Goal: Navigation & Orientation: Find specific page/section

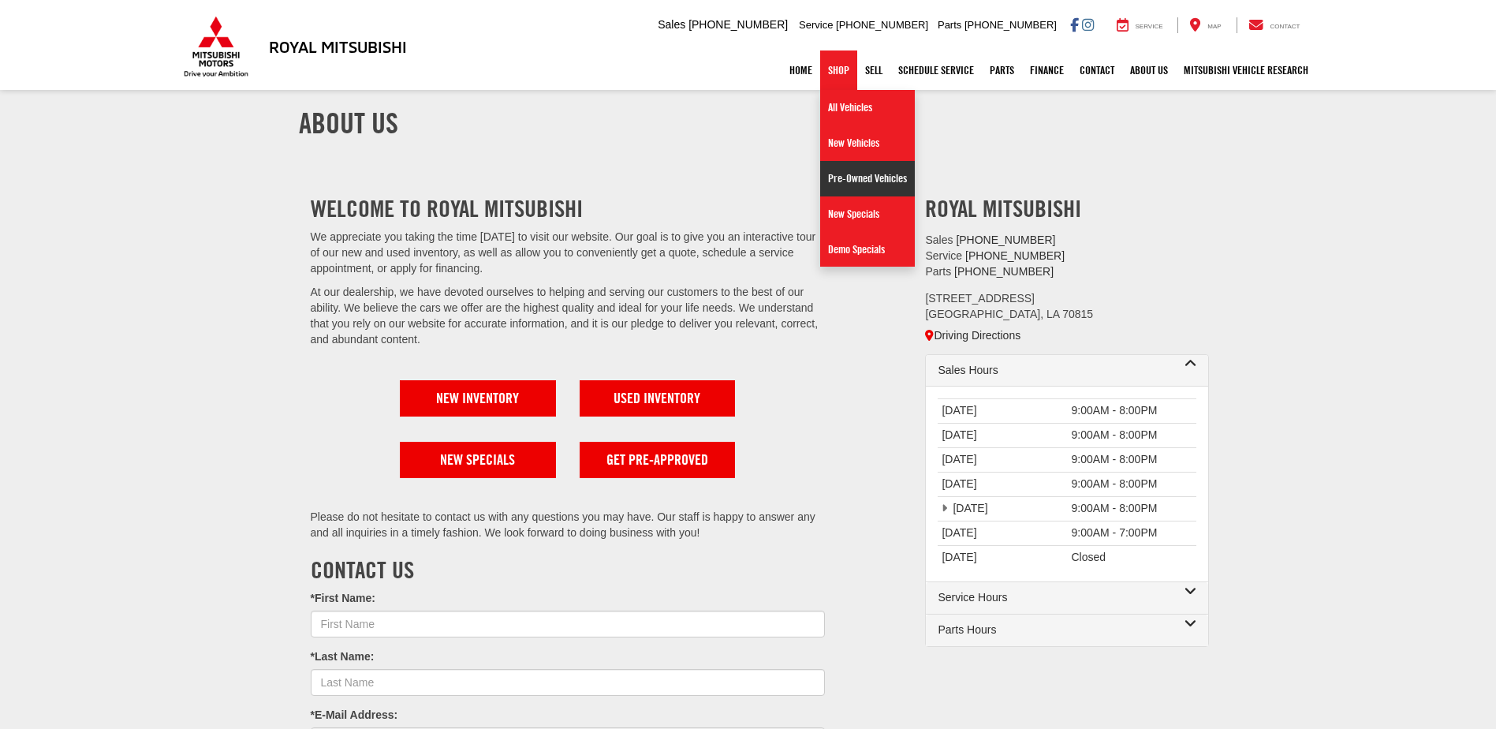
click at [838, 177] on link "Pre-Owned Vehicles" at bounding box center [867, 178] width 95 height 35
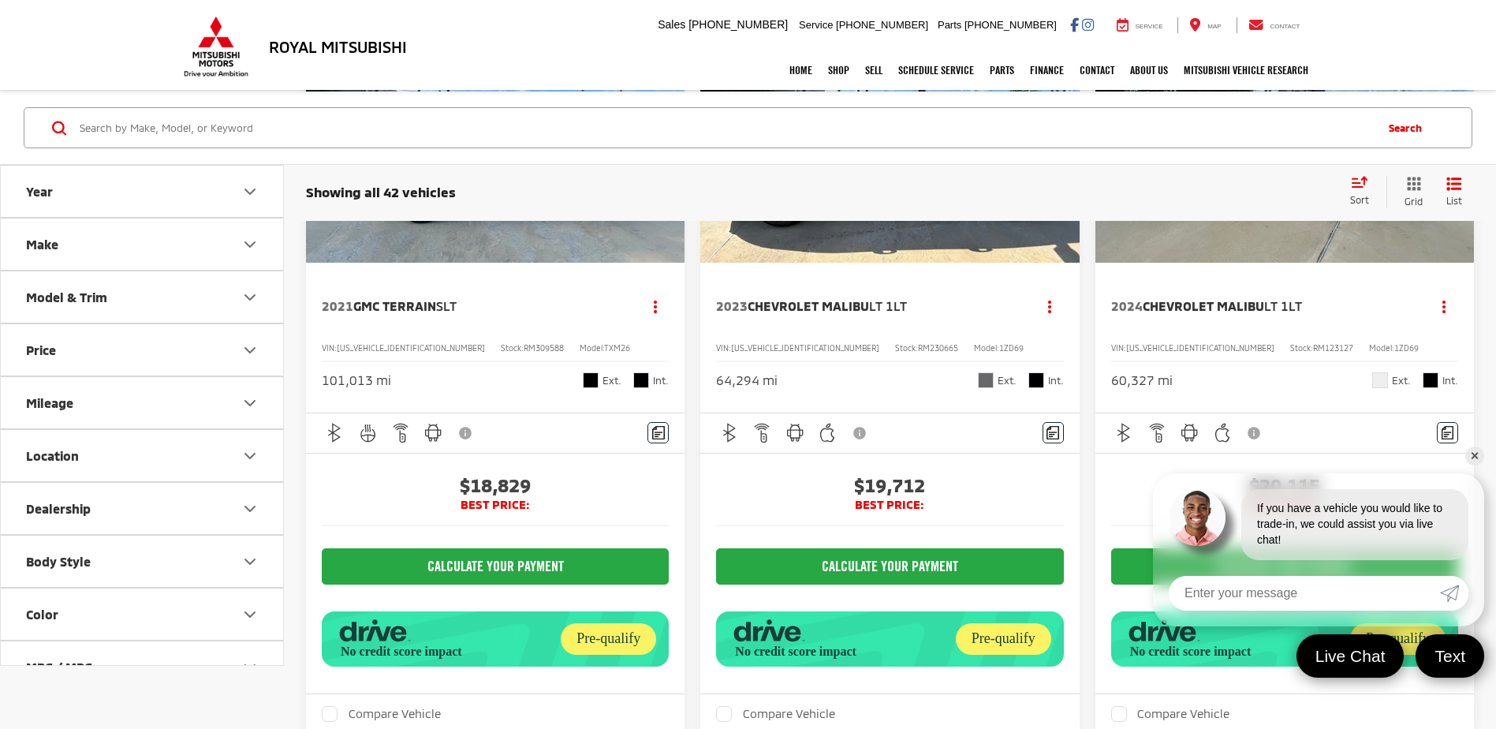
scroll to position [4377, 0]
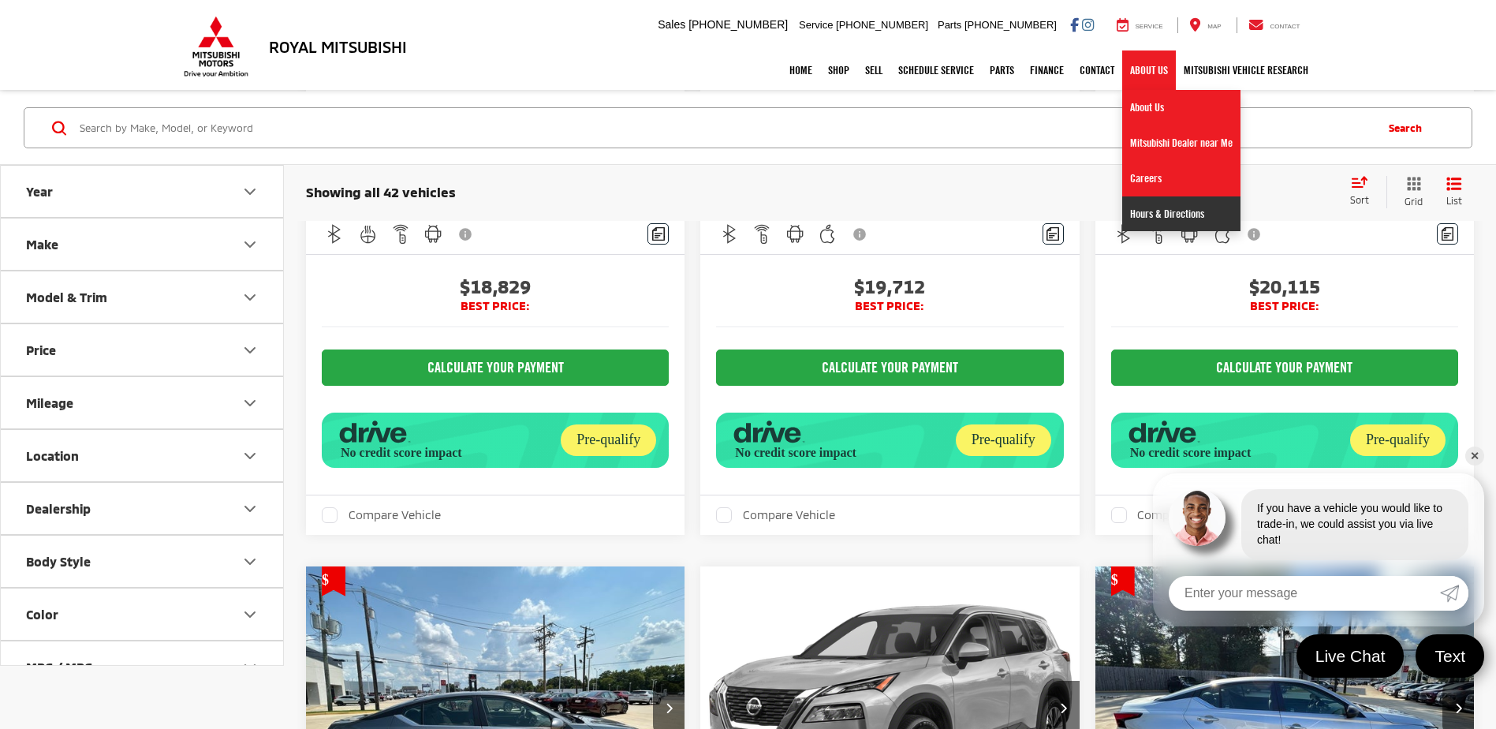
click at [1141, 217] on link "Hours & Directions" at bounding box center [1181, 213] width 118 height 35
